Goal: Task Accomplishment & Management: Complete application form

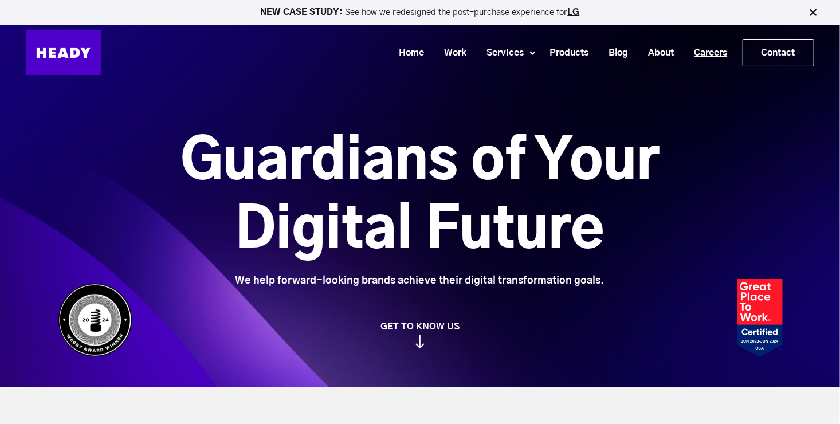
click at [705, 57] on link "Careers" at bounding box center [706, 52] width 53 height 21
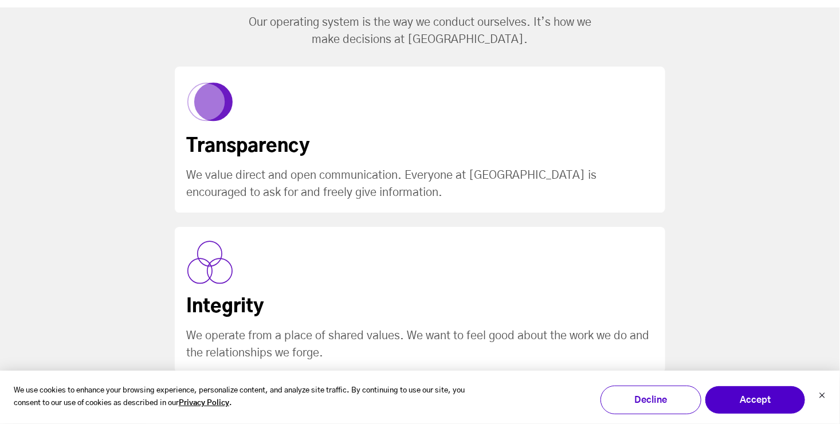
scroll to position [1378, 0]
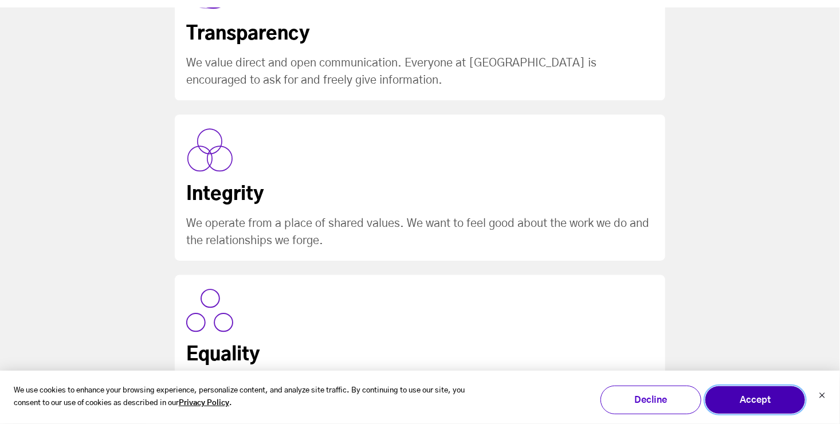
click at [775, 406] on button "Accept" at bounding box center [755, 400] width 101 height 29
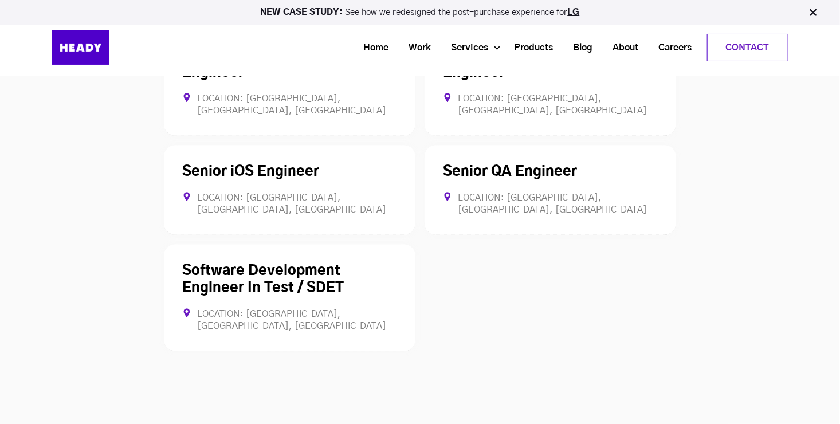
scroll to position [3339, 0]
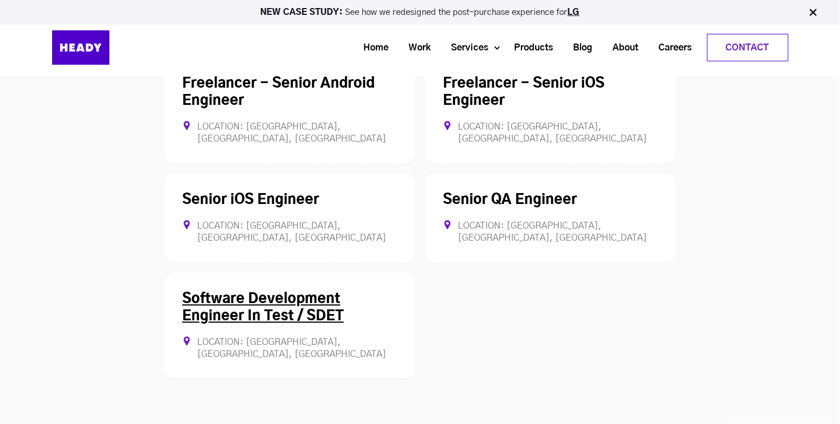
click at [315, 292] on link "Software Development Engineer In Test / SDET" at bounding box center [263, 307] width 162 height 31
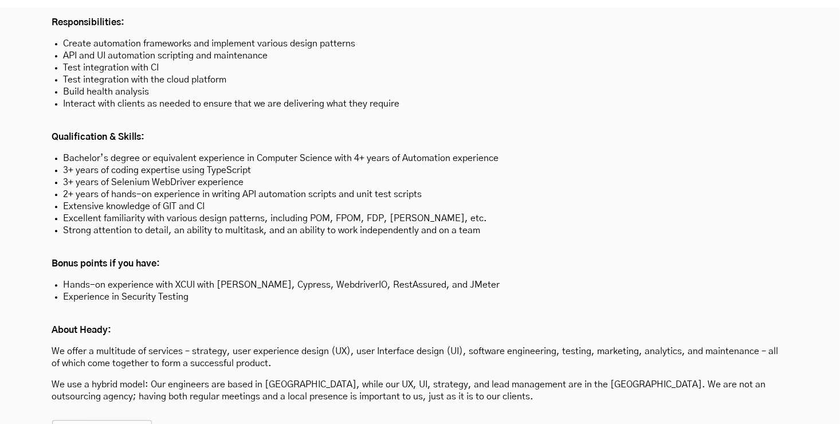
scroll to position [3410, 0]
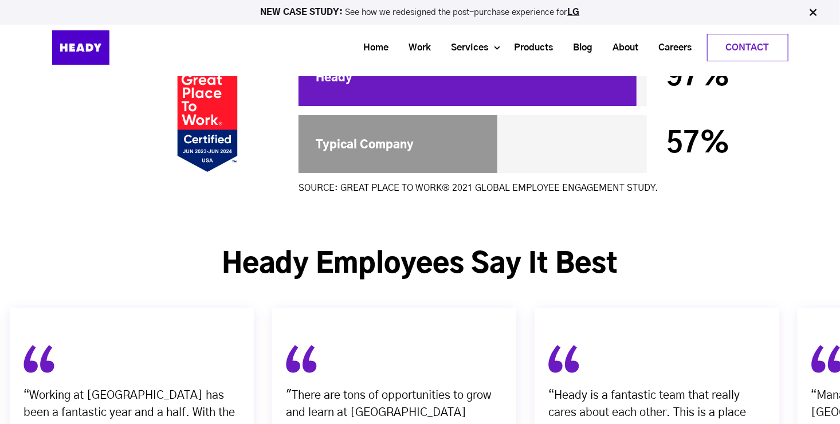
scroll to position [3165, 0]
